Goal: Task Accomplishment & Management: Manage account settings

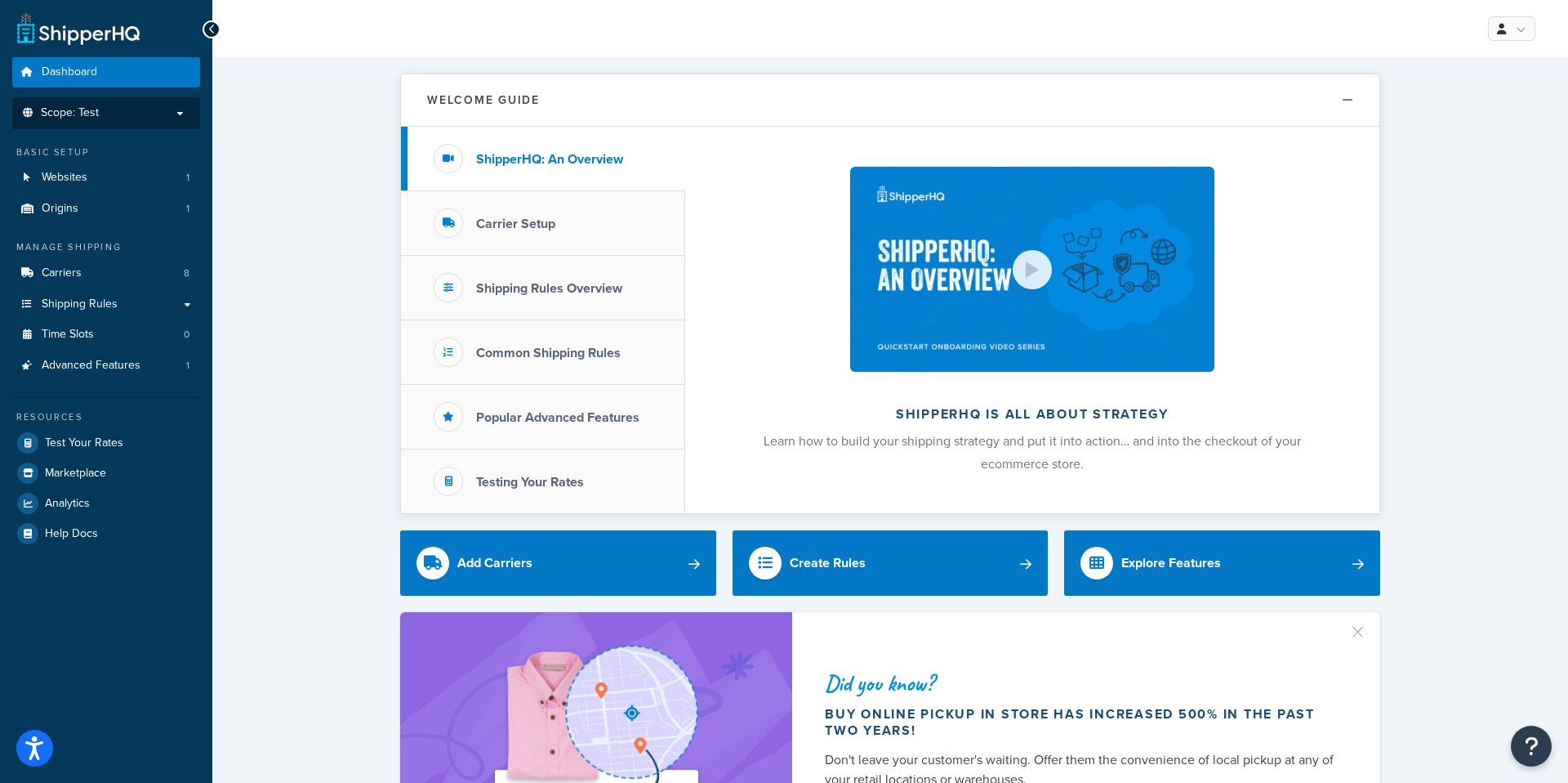
click at [127, 111] on p "Scope: Test" at bounding box center [107, 114] width 173 height 14
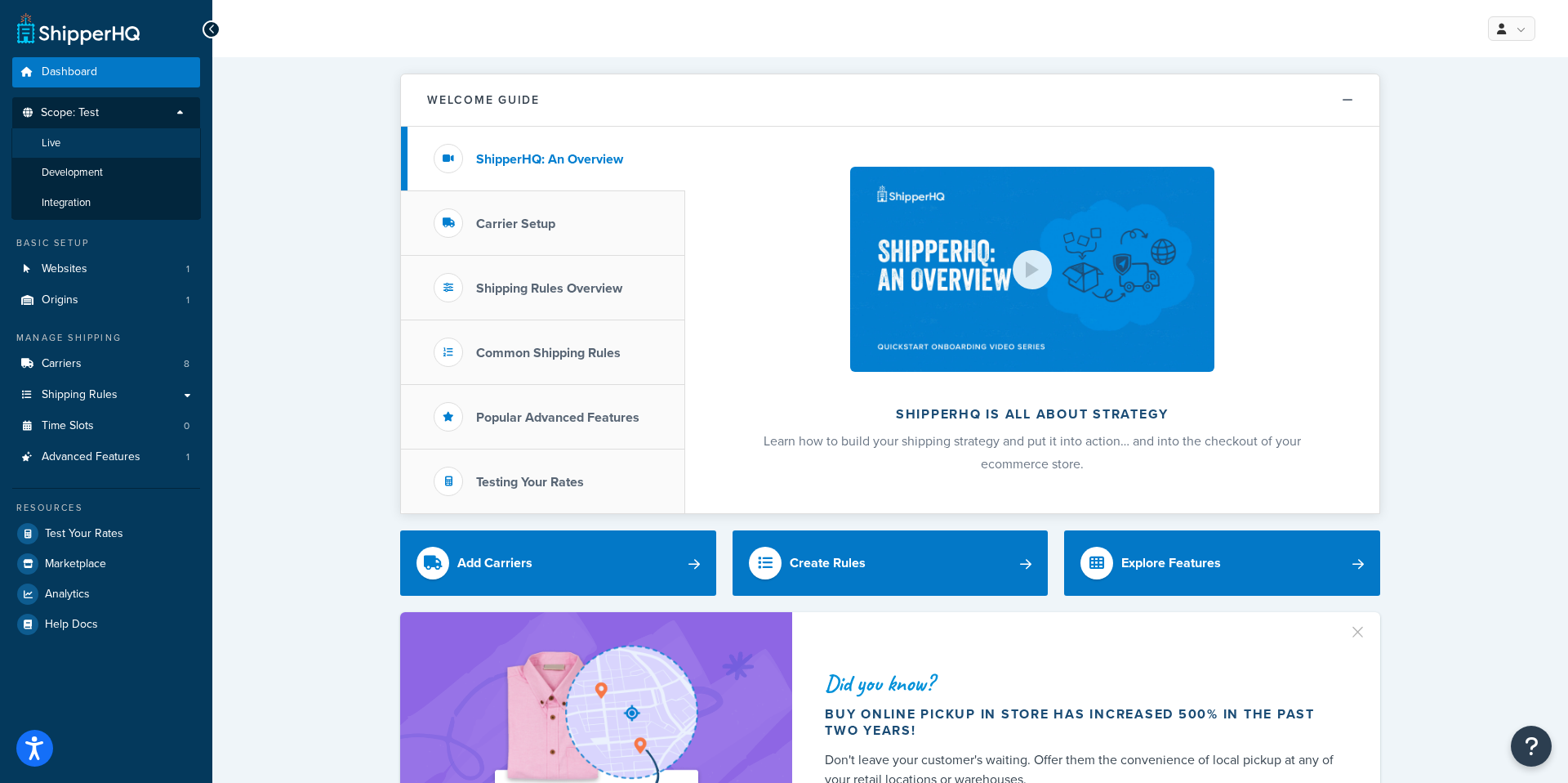
click at [113, 138] on li "Live" at bounding box center [106, 143] width 189 height 30
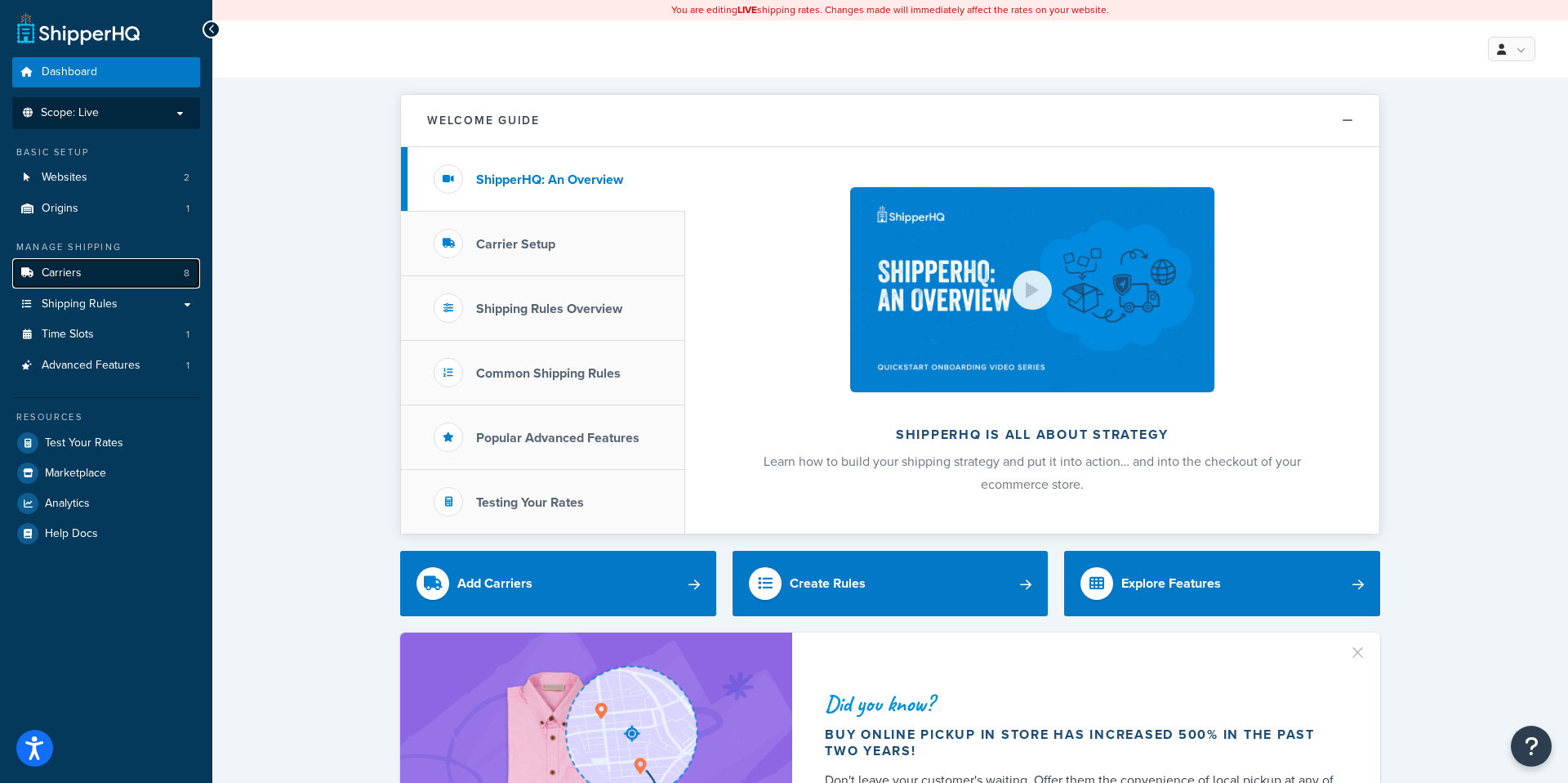
click at [102, 280] on link "Carriers 8" at bounding box center [106, 273] width 188 height 30
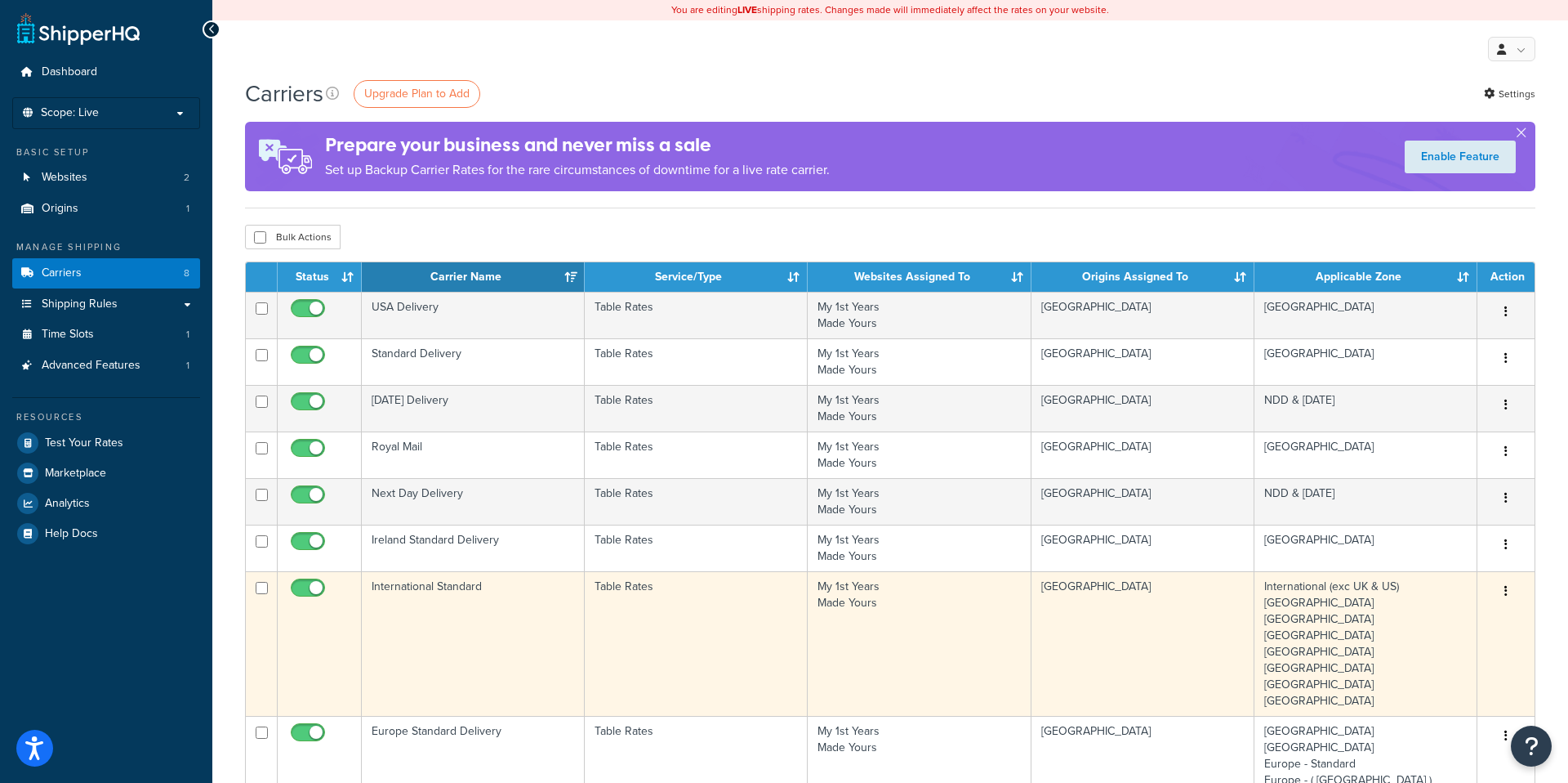
click at [925, 633] on td "My 1st Years Made Yours" at bounding box center [919, 643] width 224 height 144
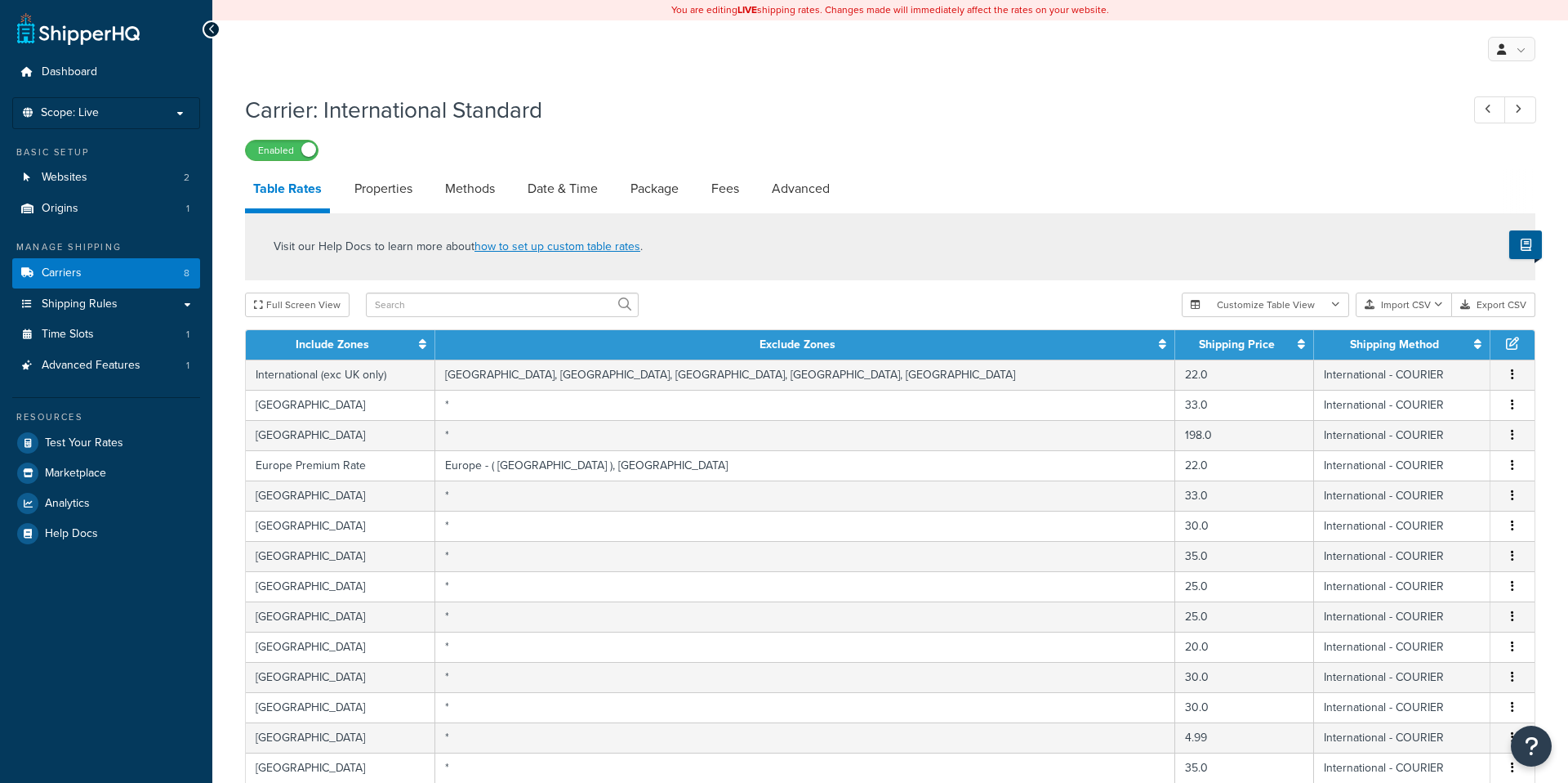
select select "25"
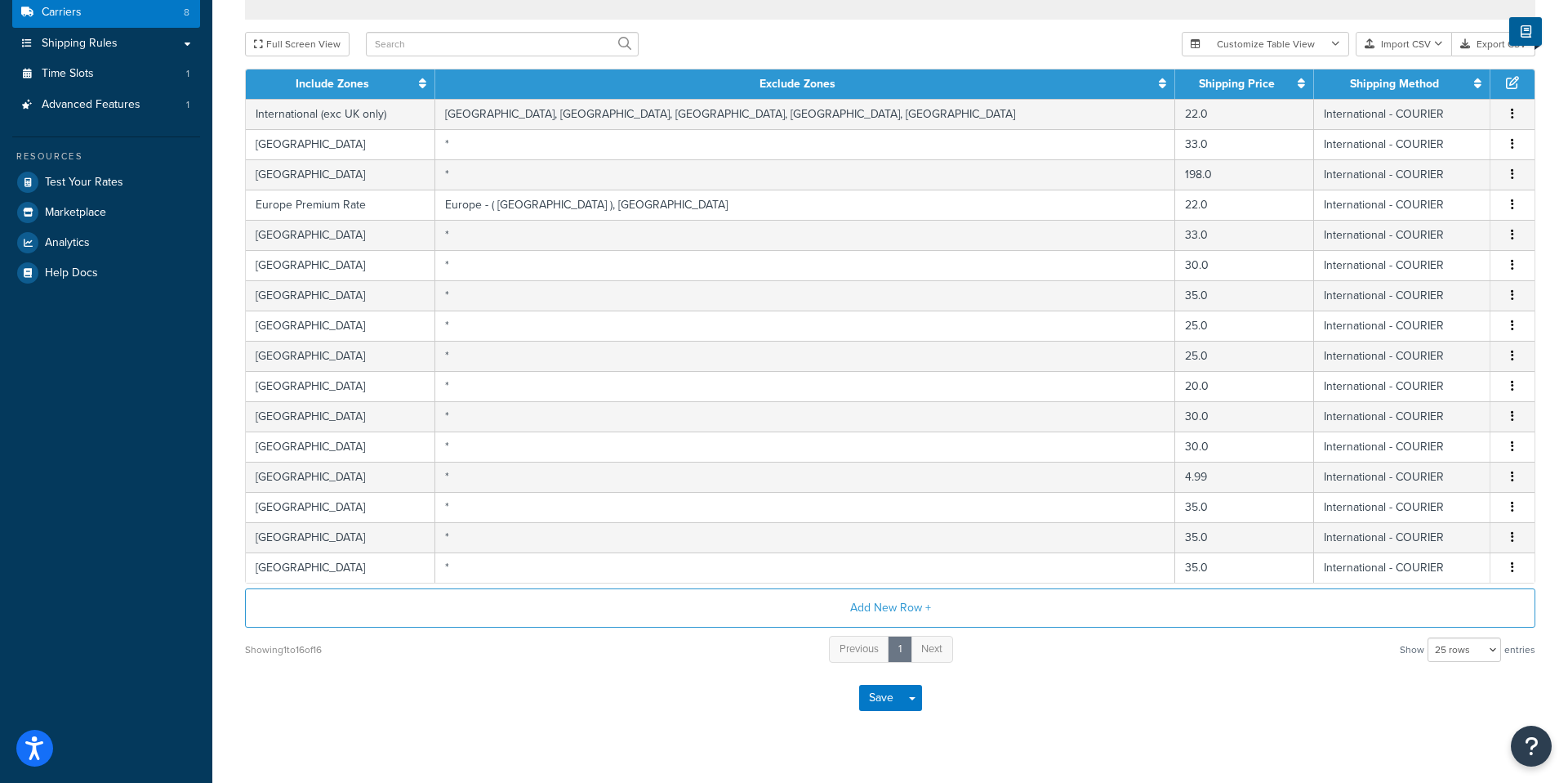
scroll to position [198, 0]
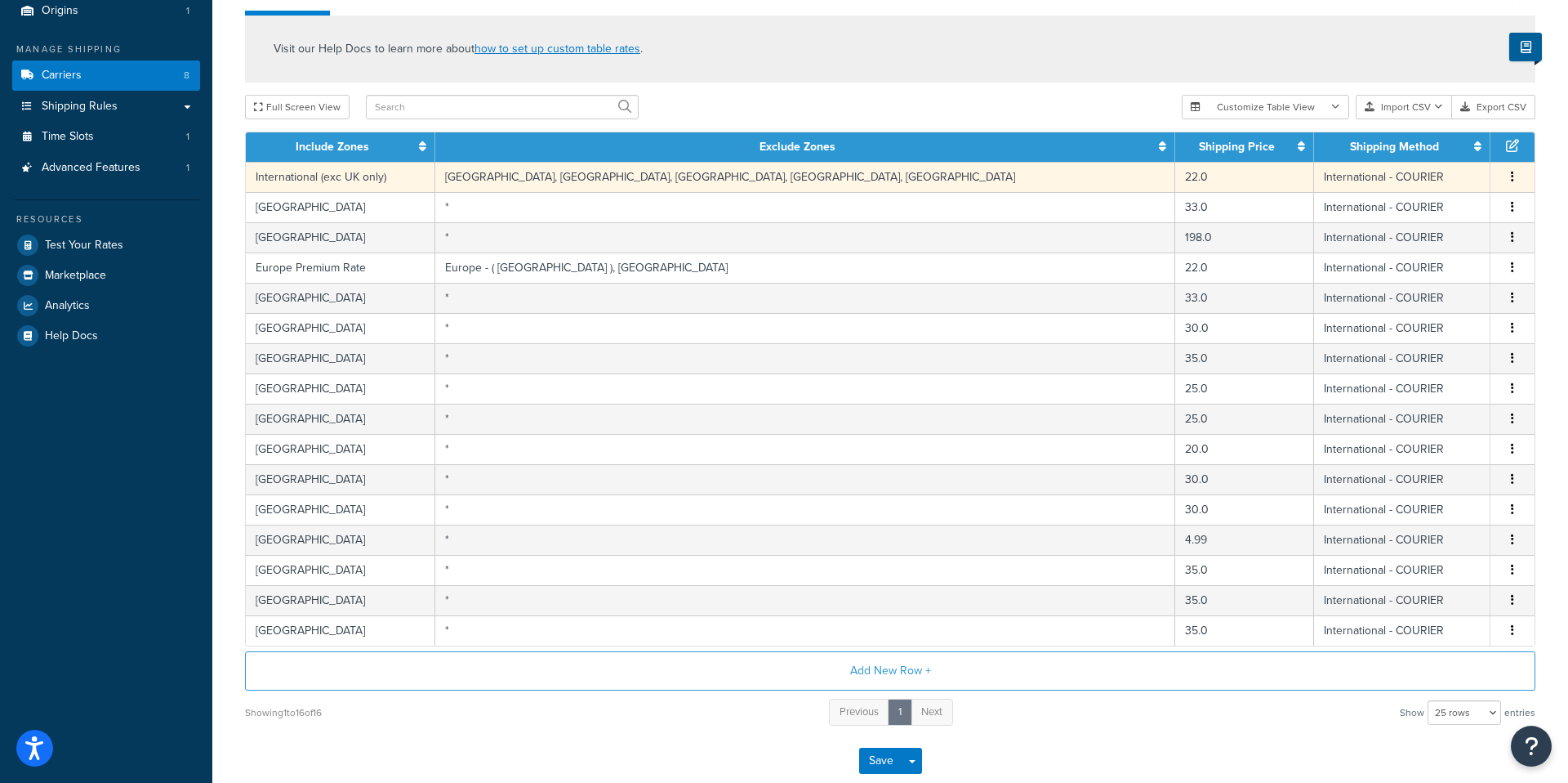
click at [372, 170] on td "International (exc UK only)" at bounding box center [340, 176] width 189 height 30
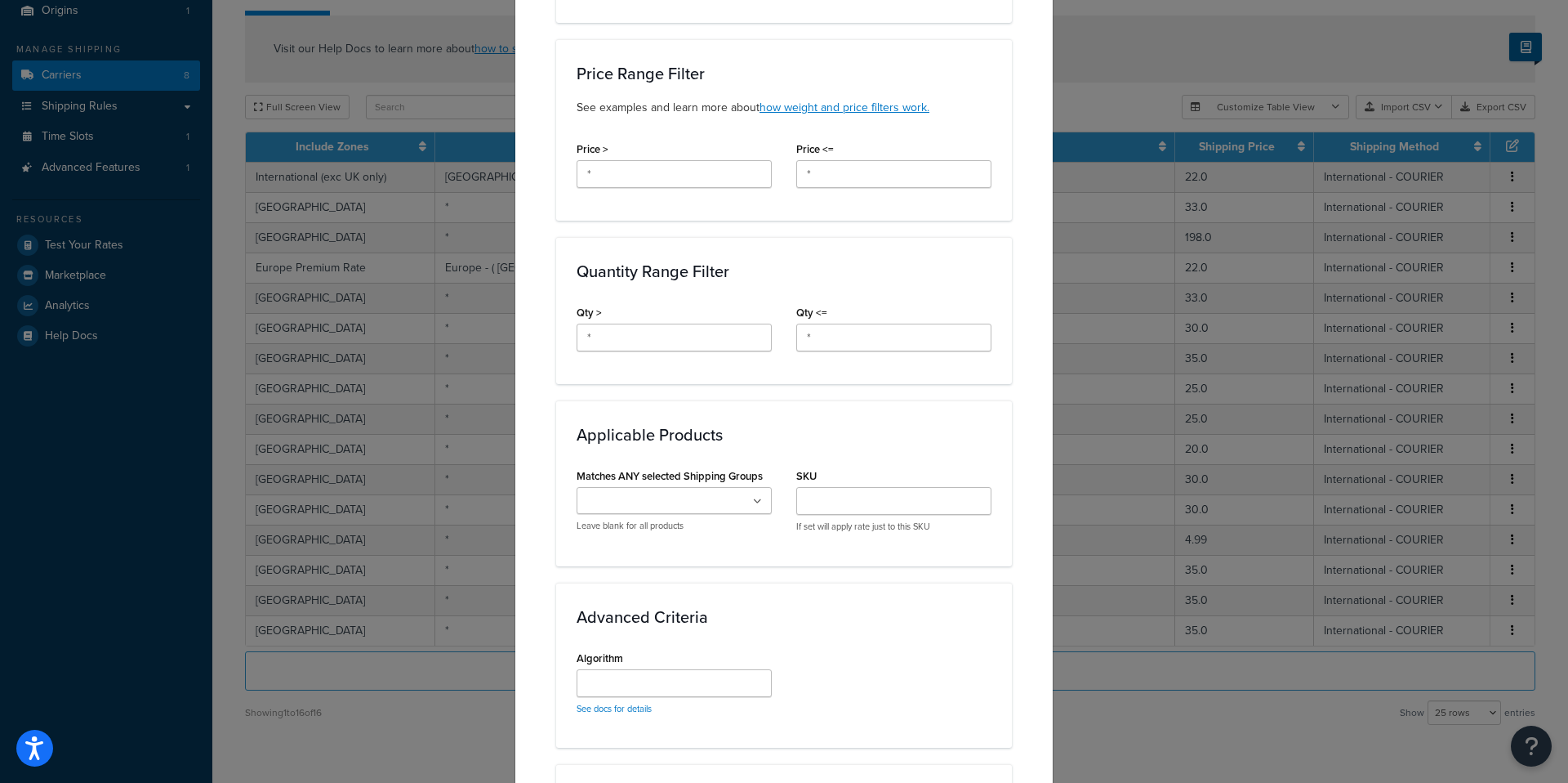
scroll to position [0, 0]
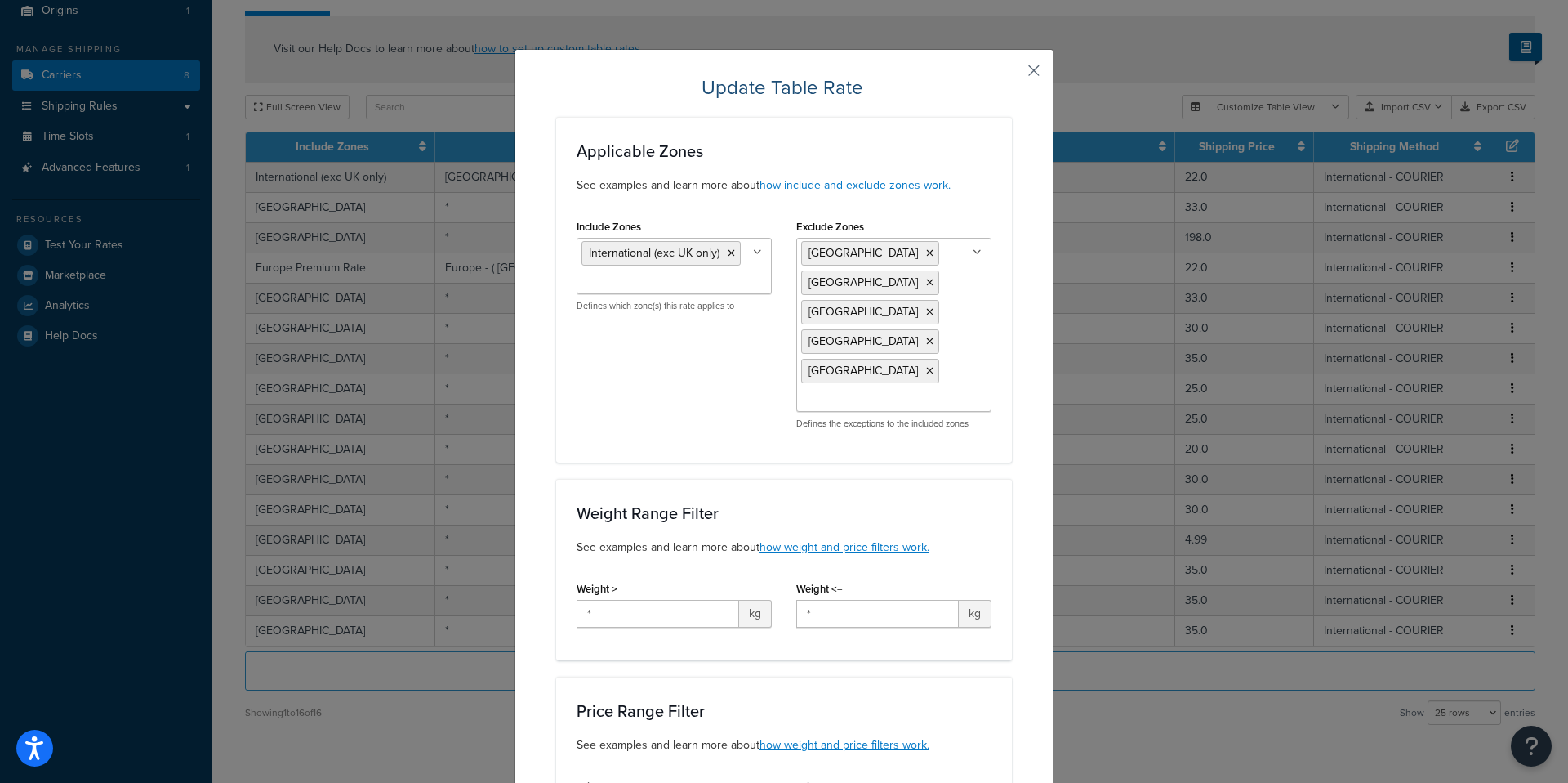
click at [1012, 75] on button "button" at bounding box center [1009, 77] width 4 height 4
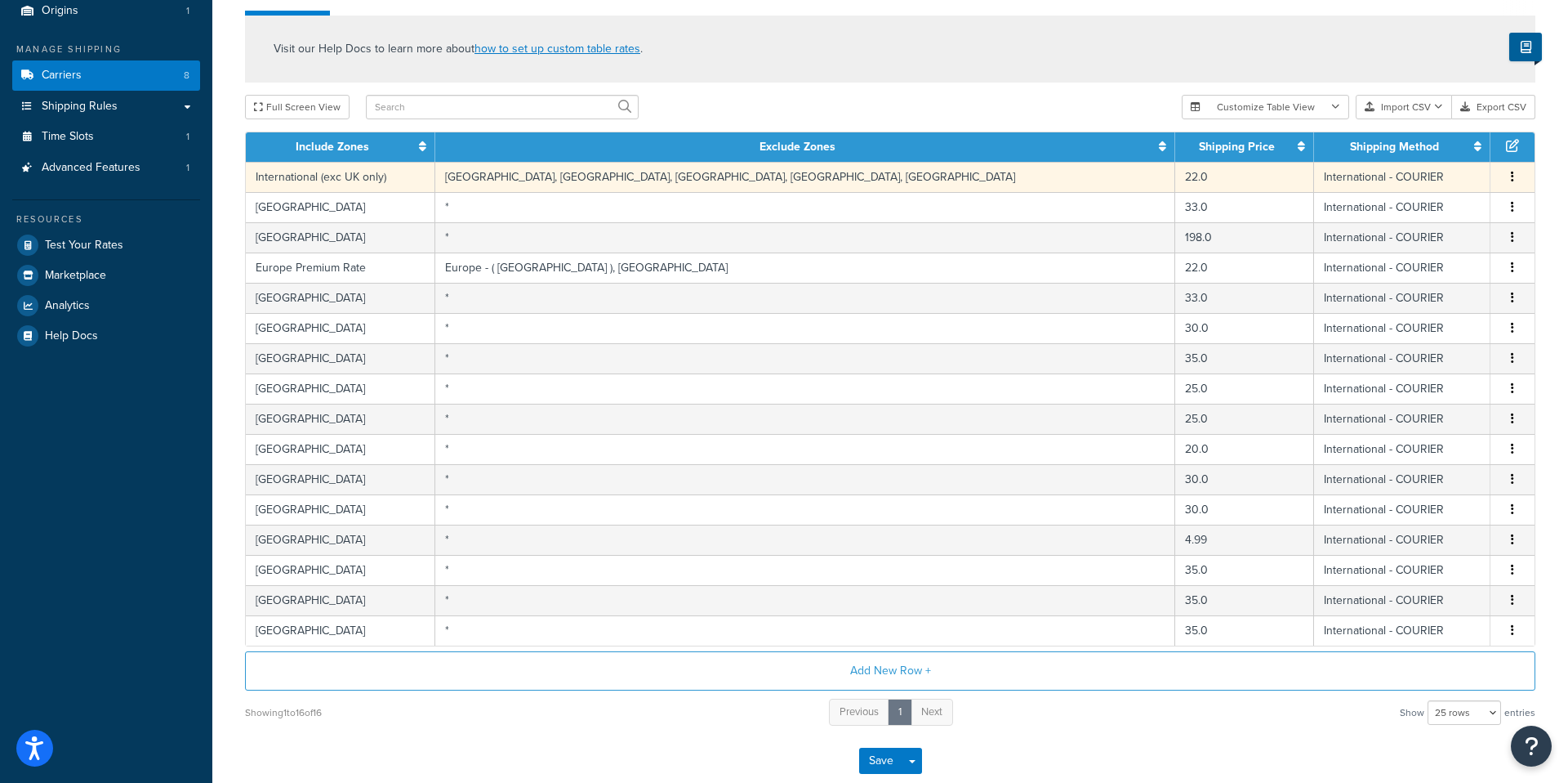
click at [384, 175] on td "International (exc UK only)" at bounding box center [340, 176] width 189 height 30
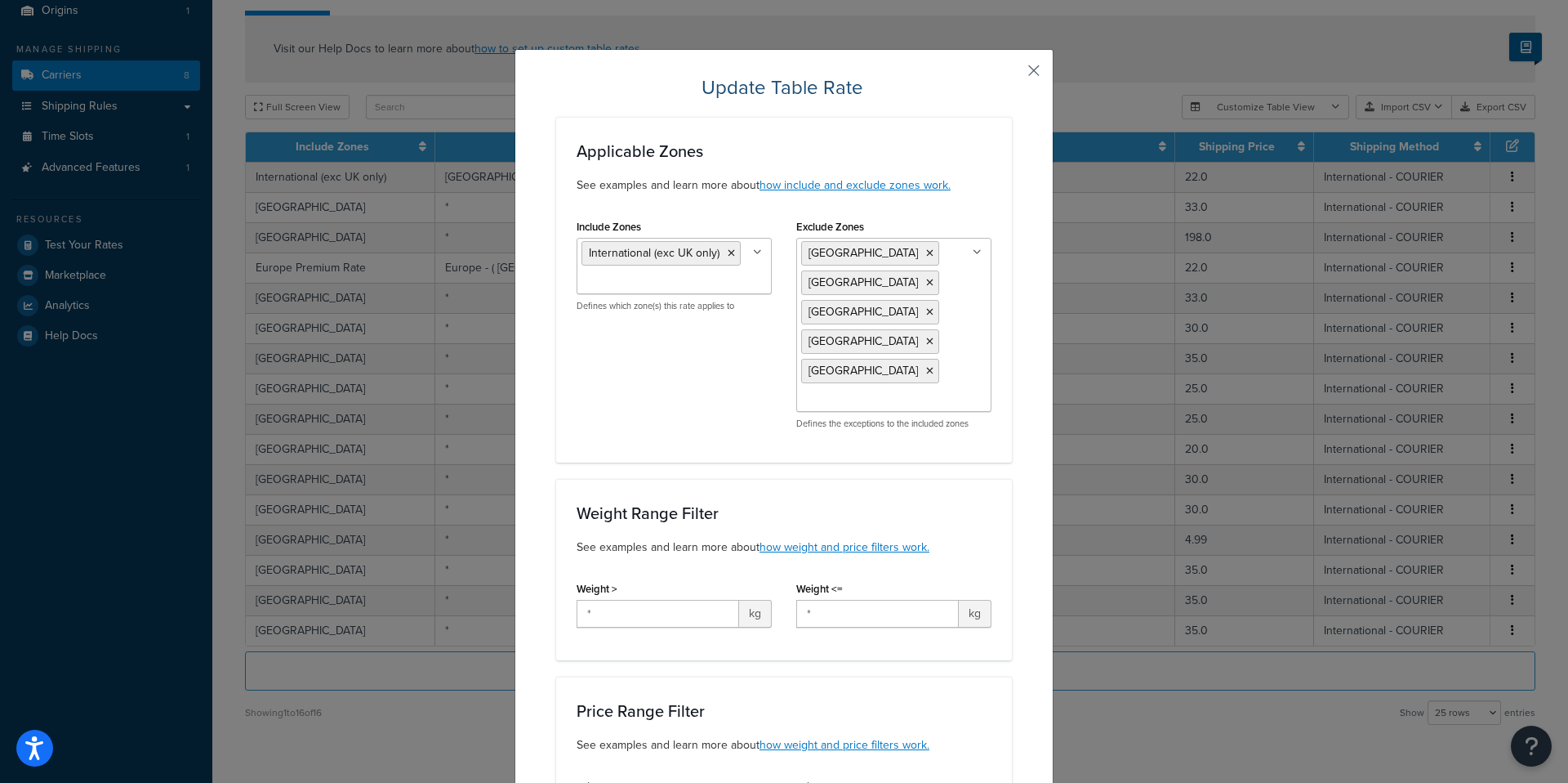
click at [1012, 75] on button "button" at bounding box center [1009, 77] width 4 height 4
